Goal: Task Accomplishment & Management: Use online tool/utility

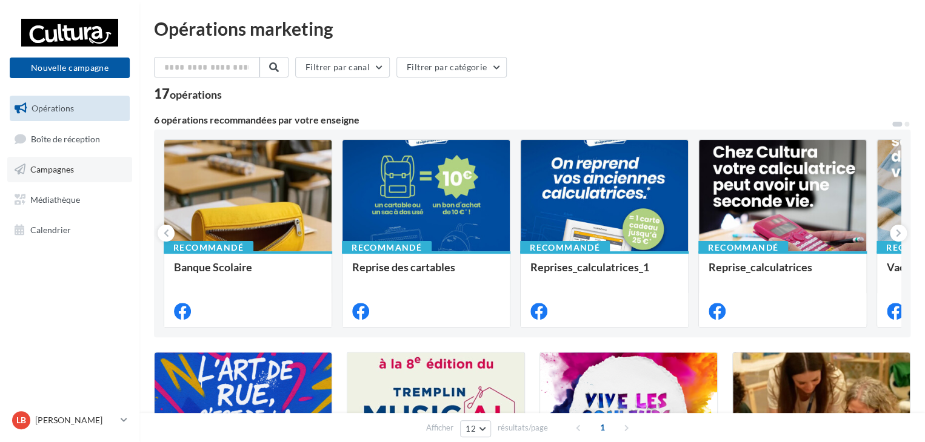
click at [68, 175] on link "Campagnes" at bounding box center [69, 169] width 125 height 25
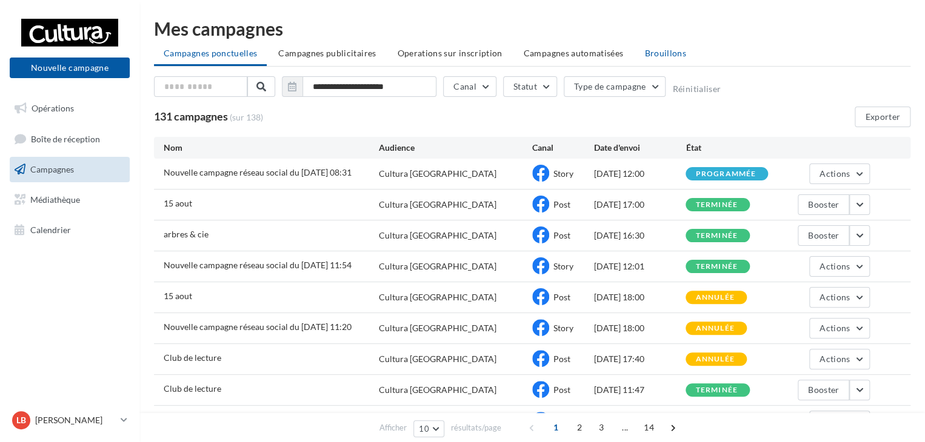
click at [674, 52] on span "Brouillons" at bounding box center [665, 53] width 42 height 10
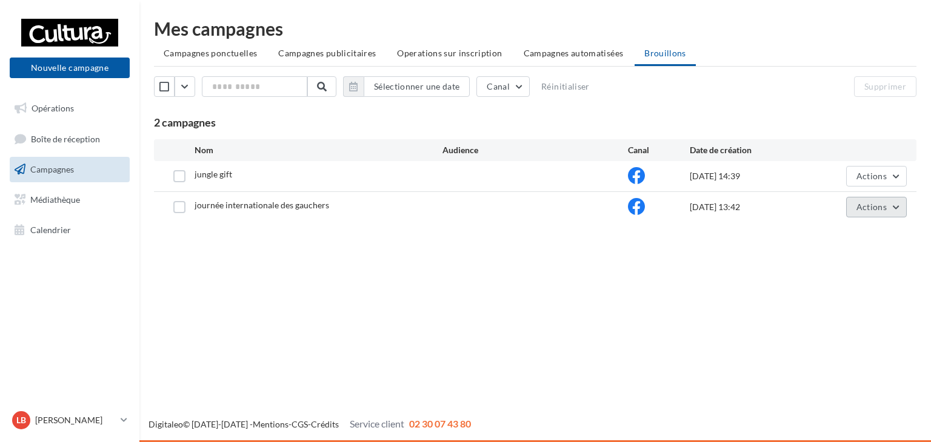
click at [896, 204] on button "Actions" at bounding box center [876, 207] width 61 height 21
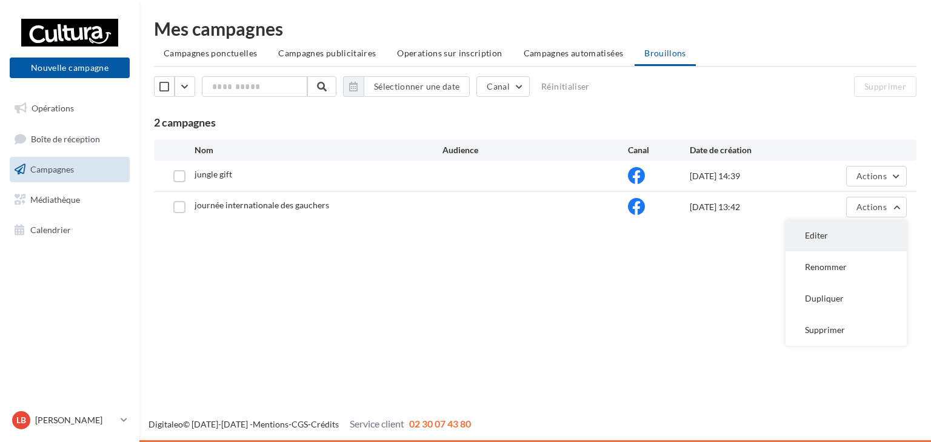
click at [851, 228] on button "Editer" at bounding box center [845, 236] width 121 height 32
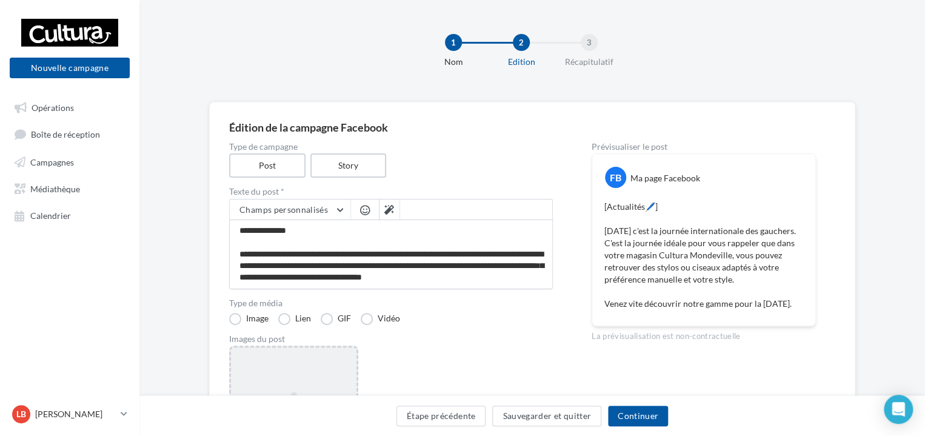
click at [284, 368] on div "Ajouter une image Format: png, jpg" at bounding box center [293, 424] width 129 height 158
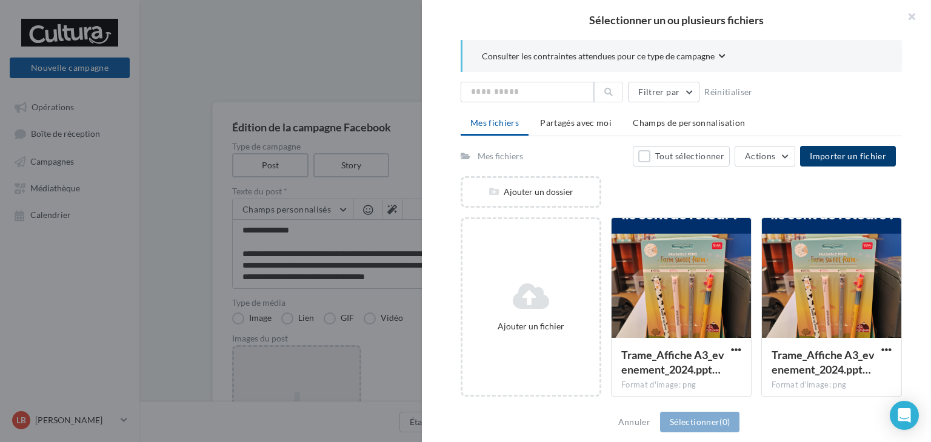
click at [856, 151] on span "Importer un fichier" at bounding box center [847, 156] width 76 height 10
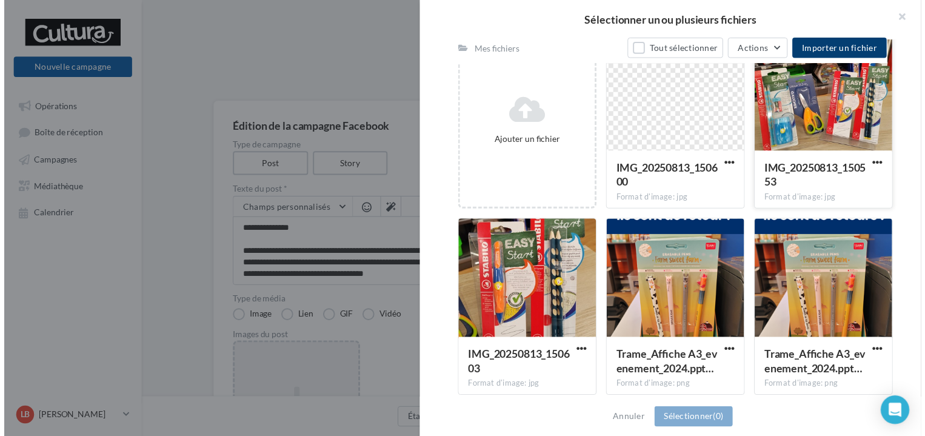
scroll to position [186, 0]
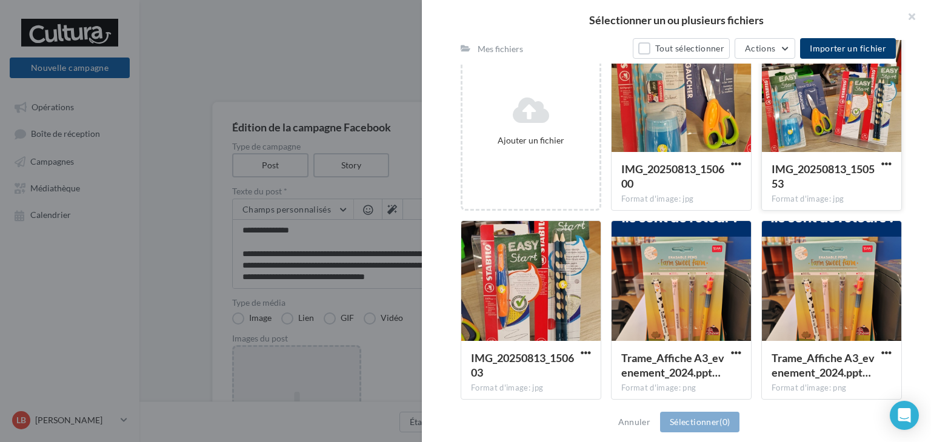
click at [813, 139] on div at bounding box center [831, 92] width 139 height 121
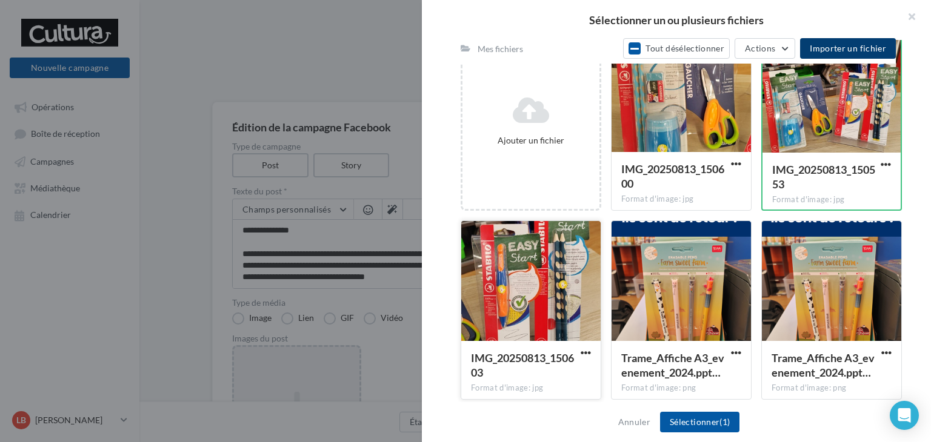
click at [551, 297] on div at bounding box center [530, 281] width 139 height 121
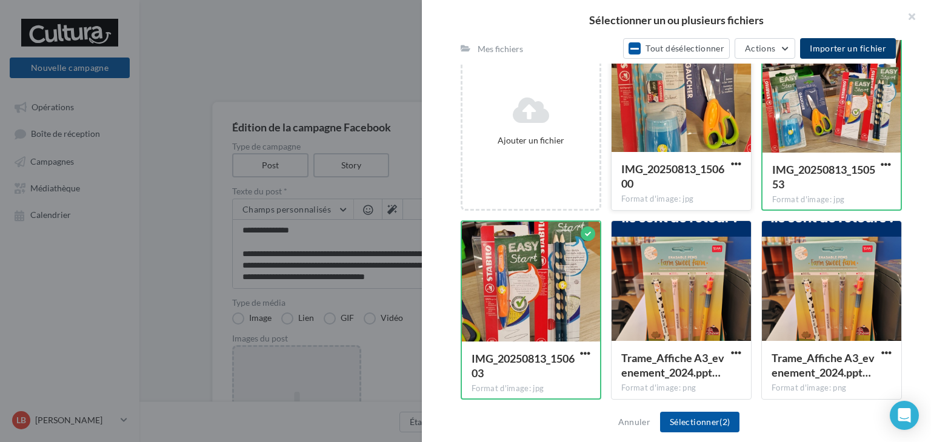
click at [683, 109] on div at bounding box center [680, 92] width 139 height 121
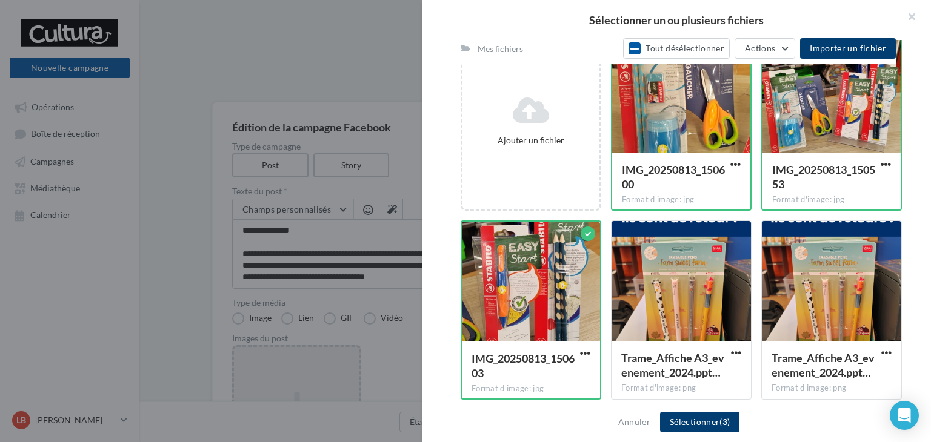
click at [698, 422] on button "Sélectionner (3)" at bounding box center [699, 422] width 79 height 21
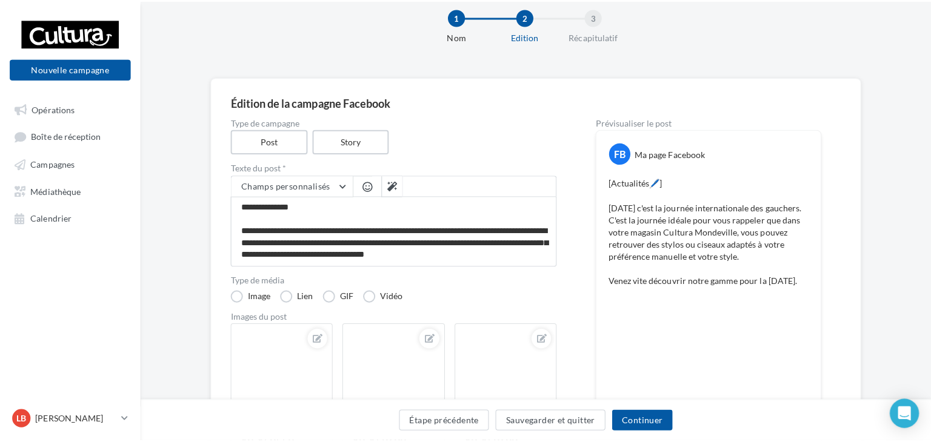
scroll to position [24, 0]
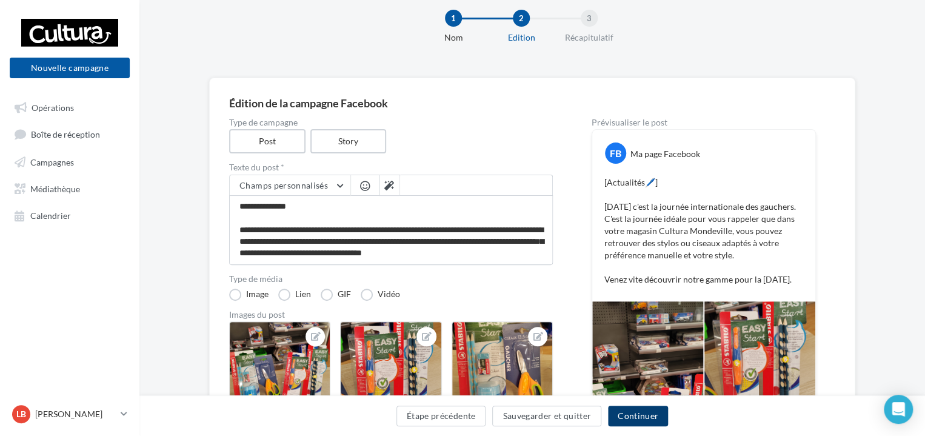
click at [630, 414] on button "Continuer" at bounding box center [638, 415] width 60 height 21
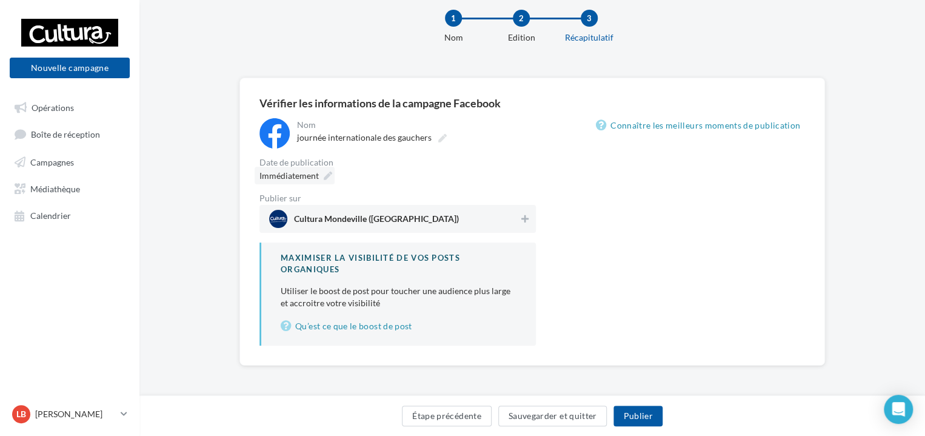
click at [327, 173] on icon at bounding box center [328, 175] width 8 height 8
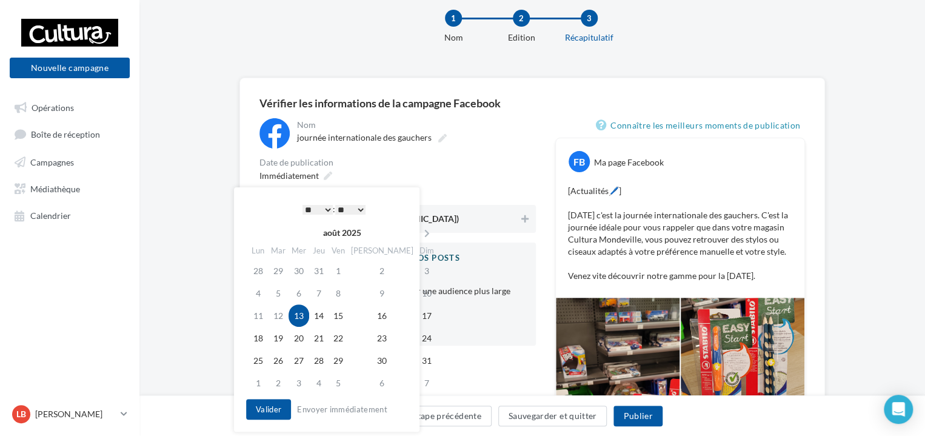
click at [330, 210] on select "* * * * * * * * * * ** ** ** ** ** ** ** ** ** ** ** ** ** **" at bounding box center [317, 210] width 30 height 10
click at [270, 404] on button "Valider" at bounding box center [268, 409] width 45 height 21
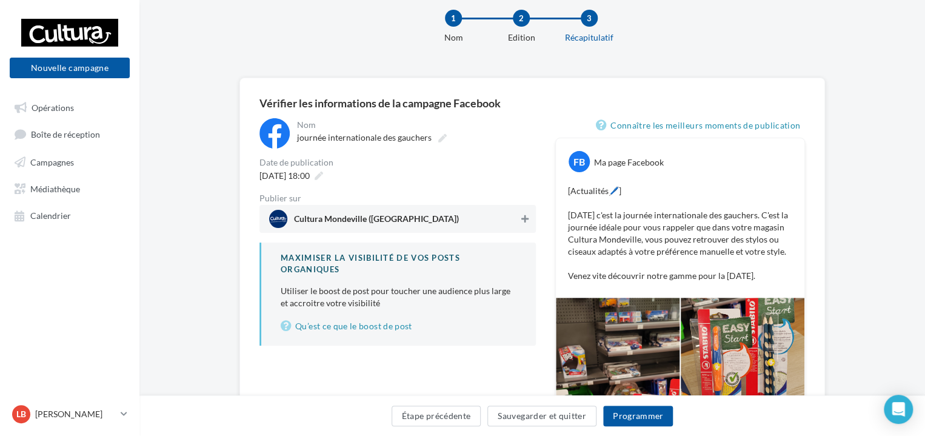
click at [522, 219] on icon at bounding box center [524, 218] width 7 height 8
click at [628, 411] on button "Programmer" at bounding box center [638, 415] width 70 height 21
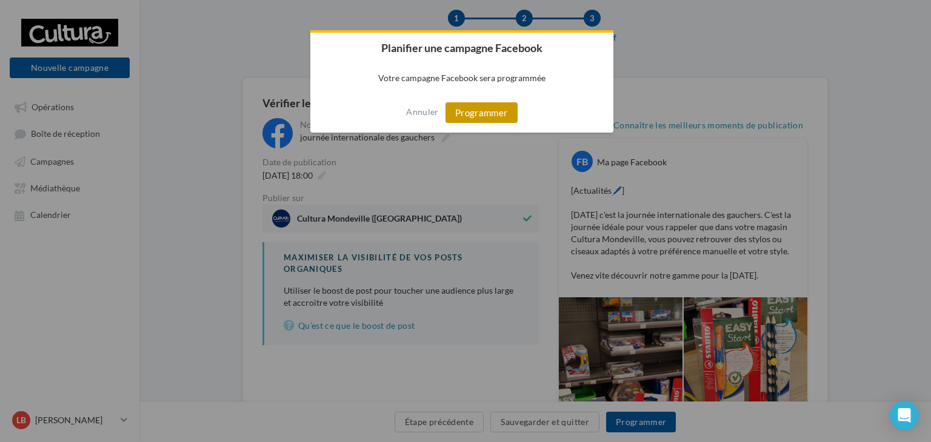
click at [498, 111] on button "Programmer" at bounding box center [481, 112] width 72 height 21
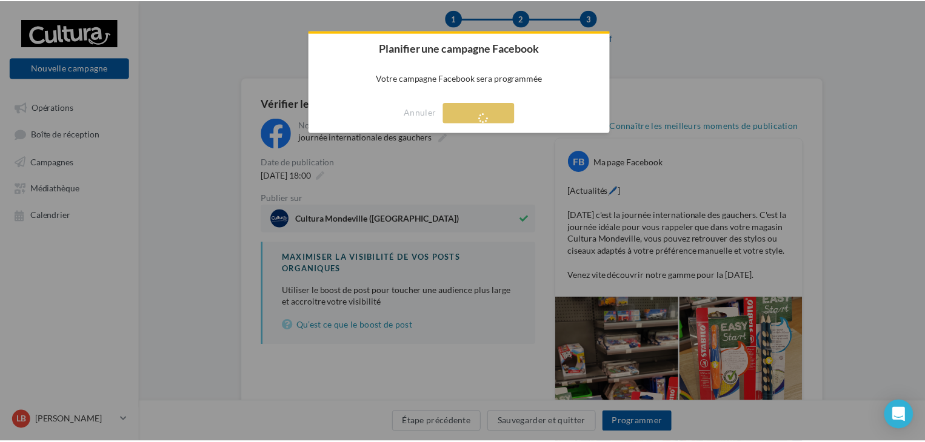
scroll to position [19, 0]
